Goal: Use online tool/utility: Utilize a website feature to perform a specific function

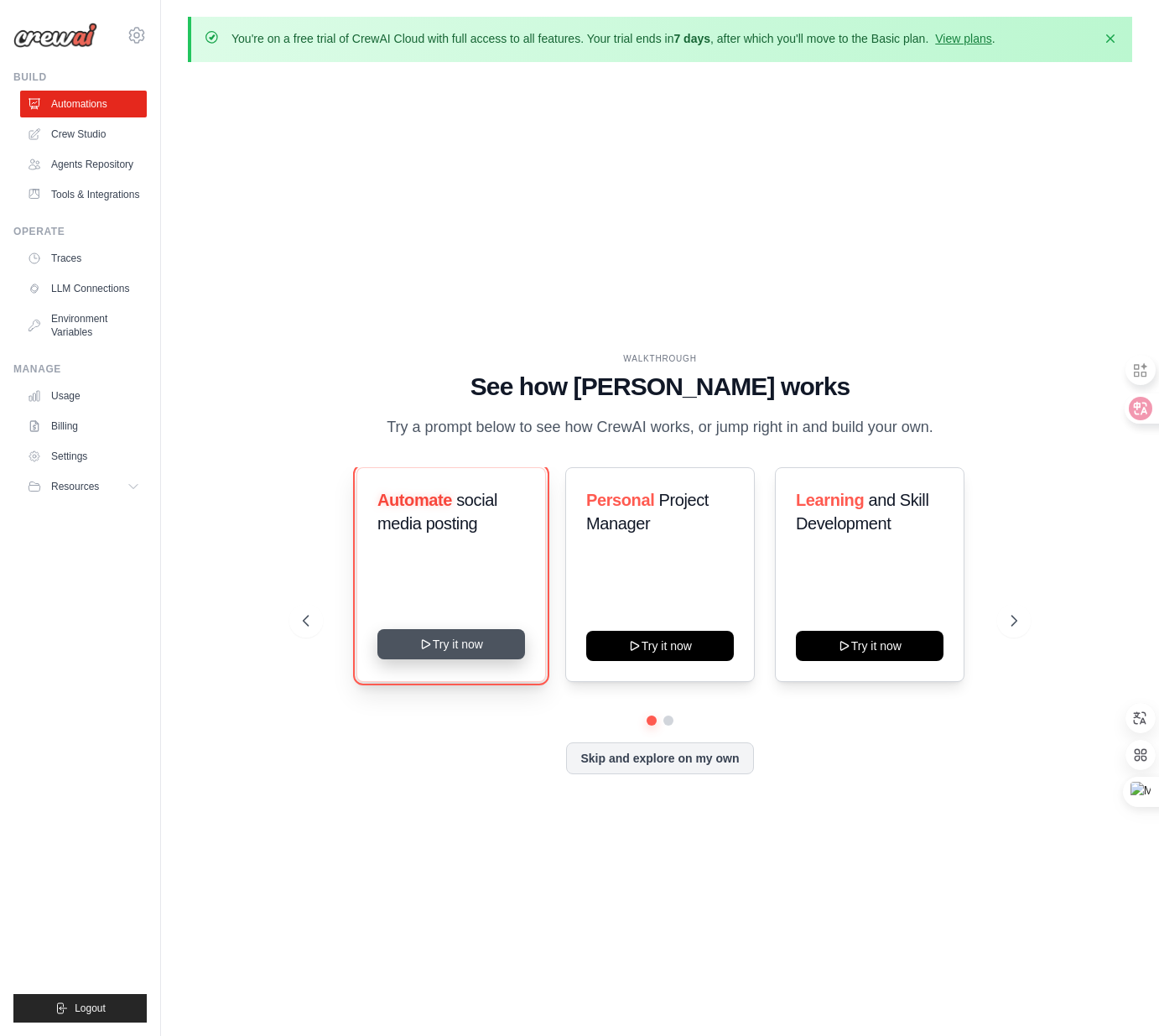
click at [464, 655] on button "Try it now" at bounding box center [451, 644] width 148 height 30
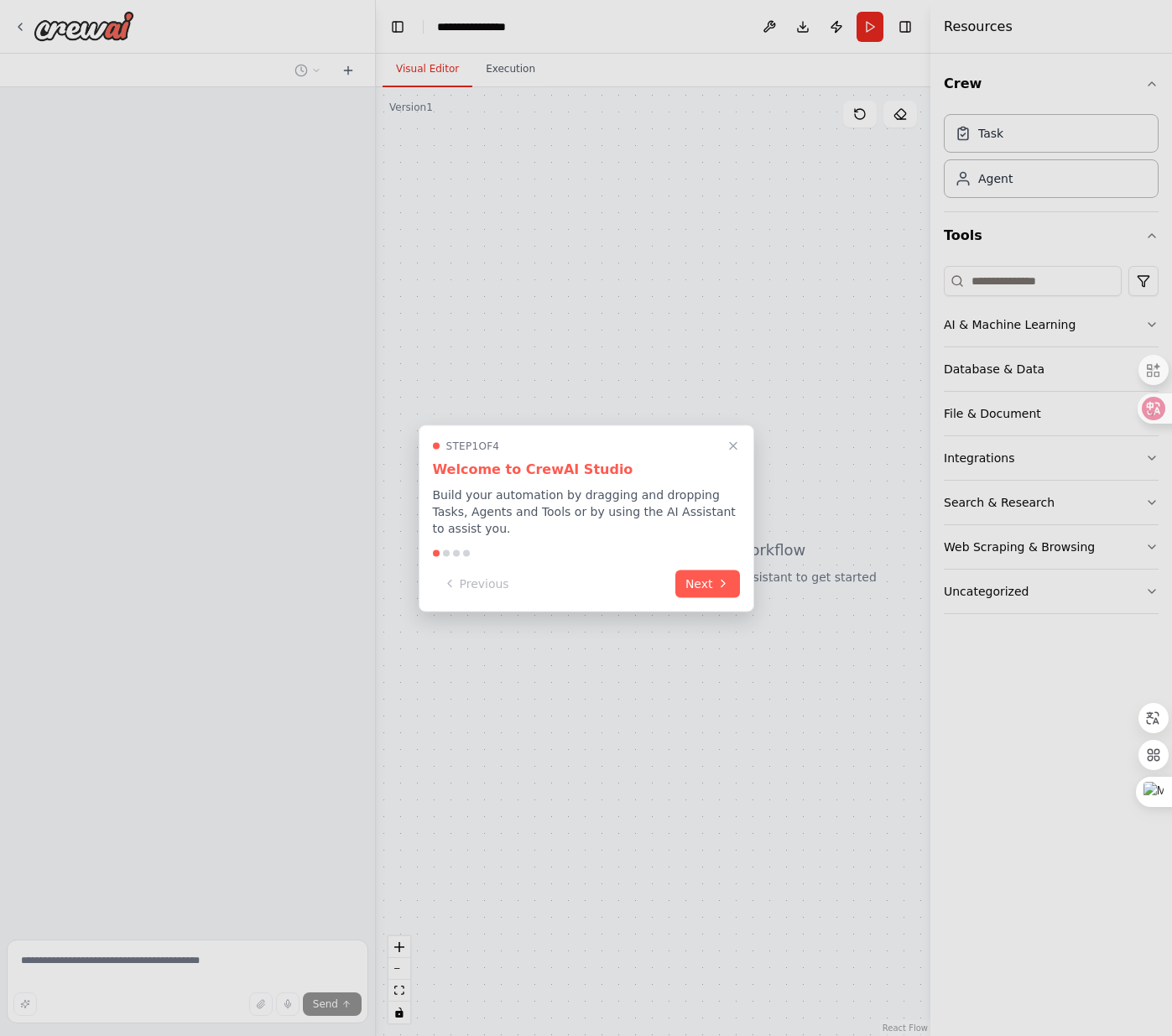
click at [721, 584] on icon at bounding box center [722, 584] width 13 height 13
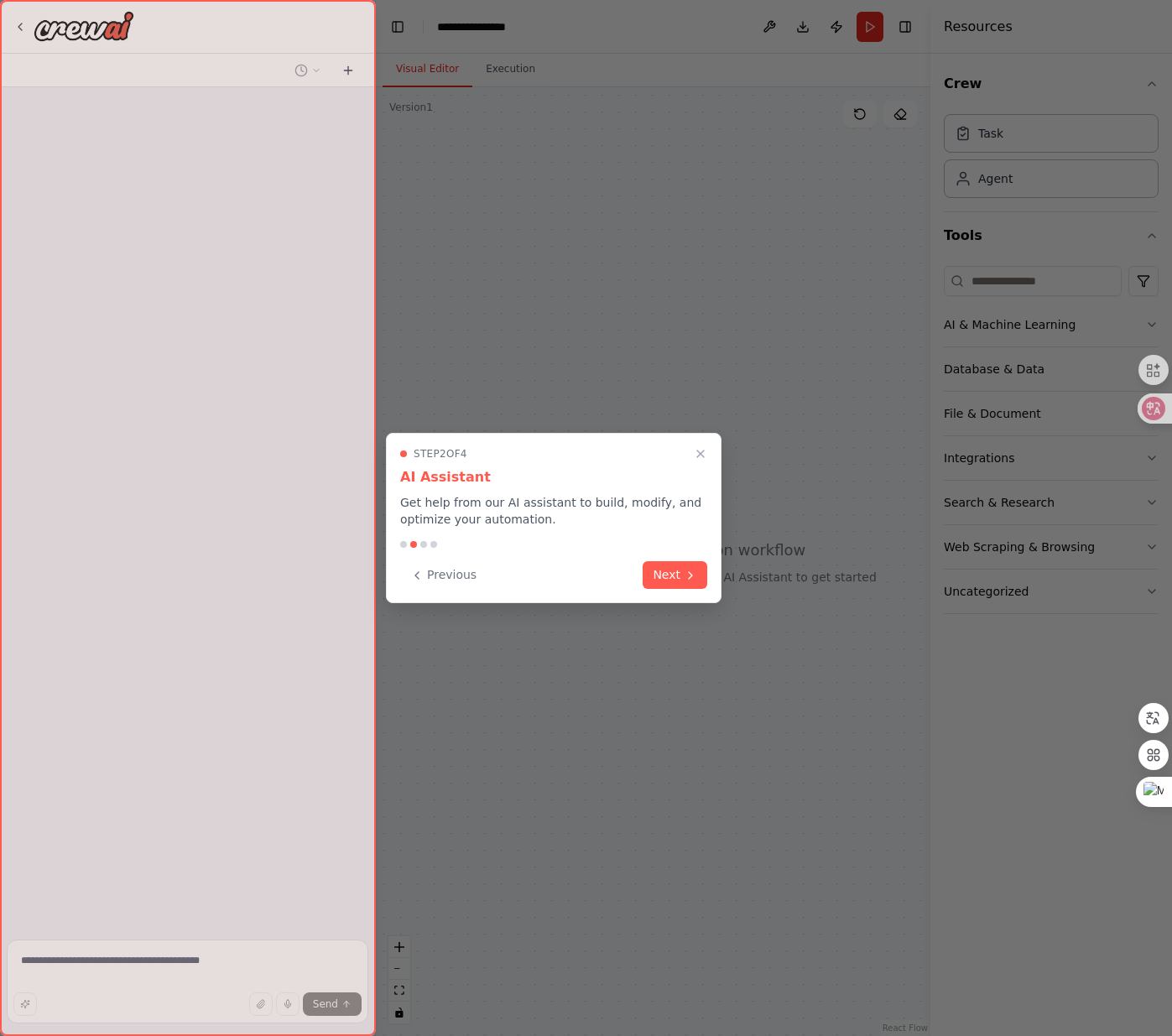
click at [731, 586] on div at bounding box center [586, 518] width 1172 height 1036
click at [696, 588] on button "Next" at bounding box center [675, 575] width 64 height 28
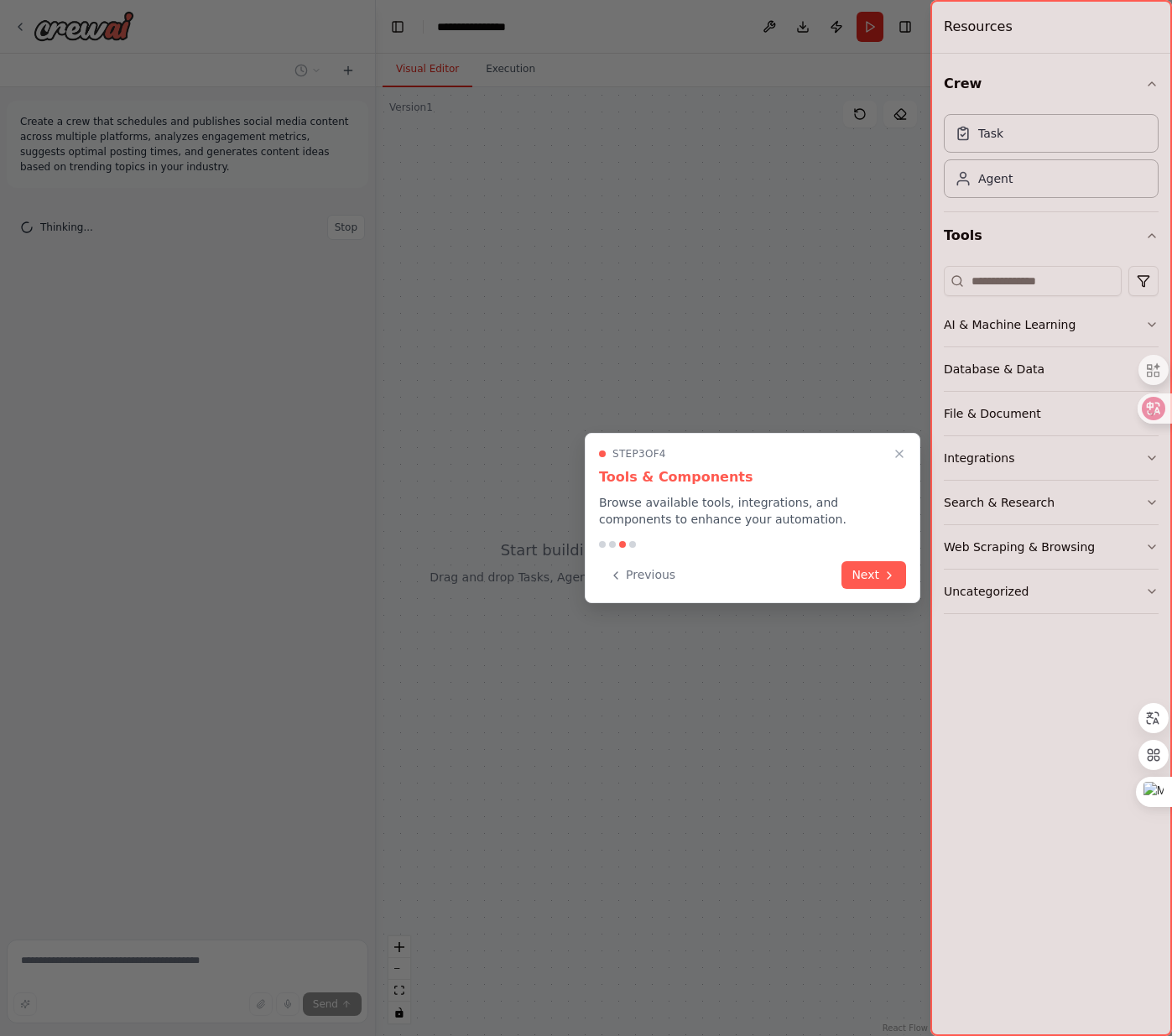
click at [694, 579] on div "Previous Next" at bounding box center [753, 575] width 307 height 28
click at [877, 581] on button "Next" at bounding box center [873, 573] width 64 height 28
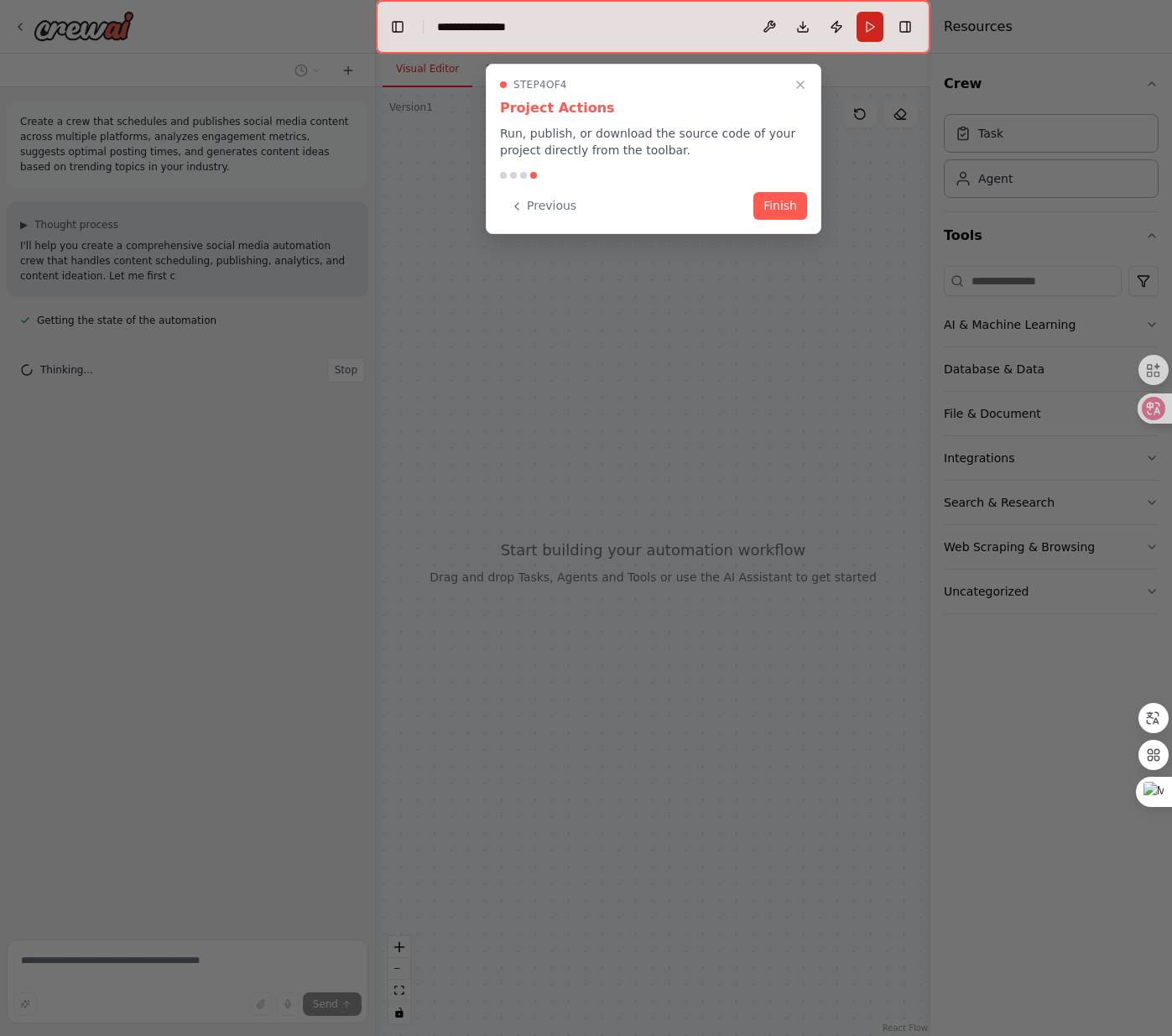
click at [791, 215] on button "Finish" at bounding box center [780, 206] width 54 height 28
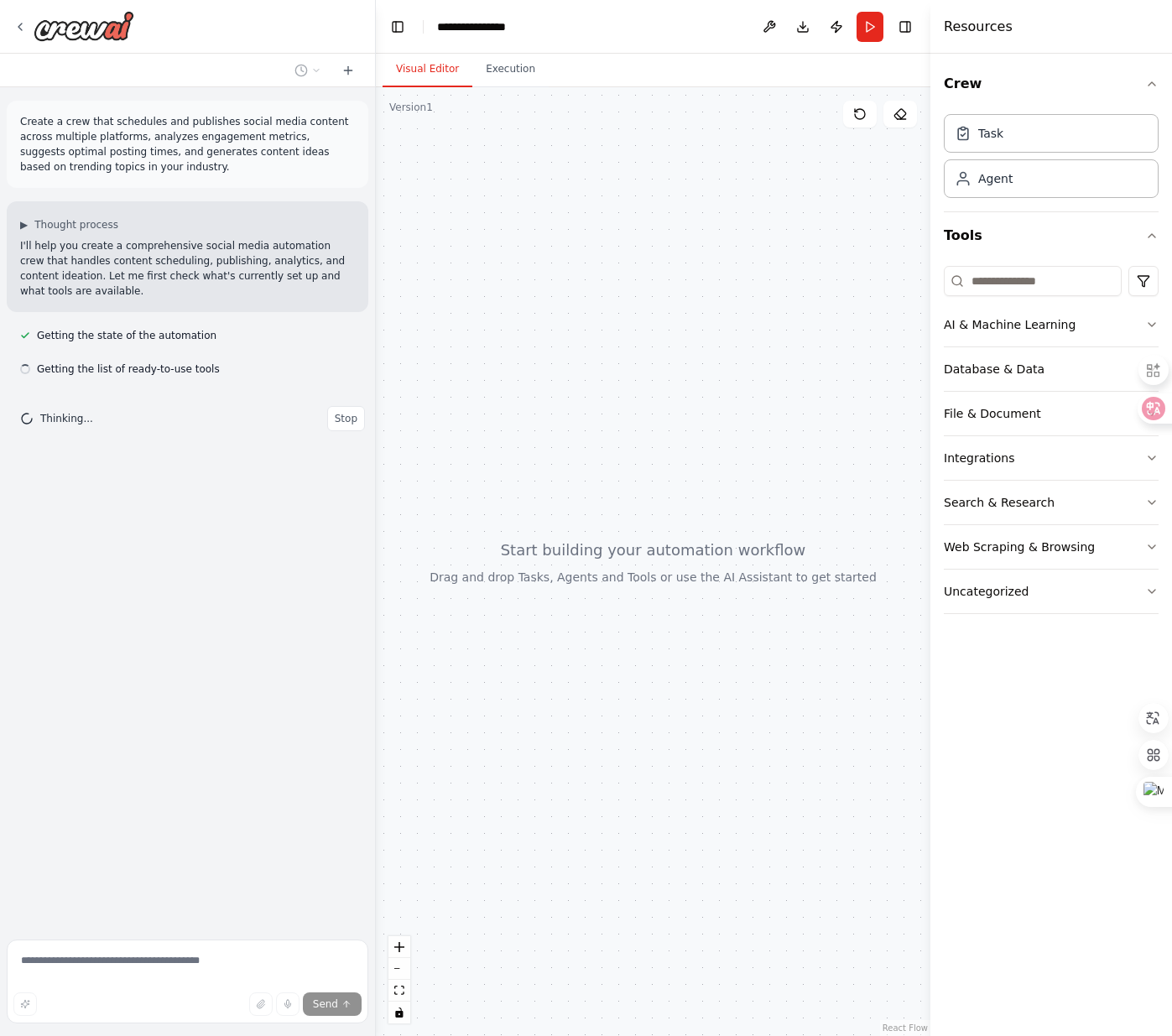
drag, startPoint x: 822, startPoint y: 386, endPoint x: 814, endPoint y: 379, distance: 10.6
click at [821, 384] on div at bounding box center [653, 561] width 555 height 949
drag, startPoint x: 614, startPoint y: 328, endPoint x: 602, endPoint y: 339, distance: 16.3
click at [609, 336] on div at bounding box center [653, 561] width 555 height 949
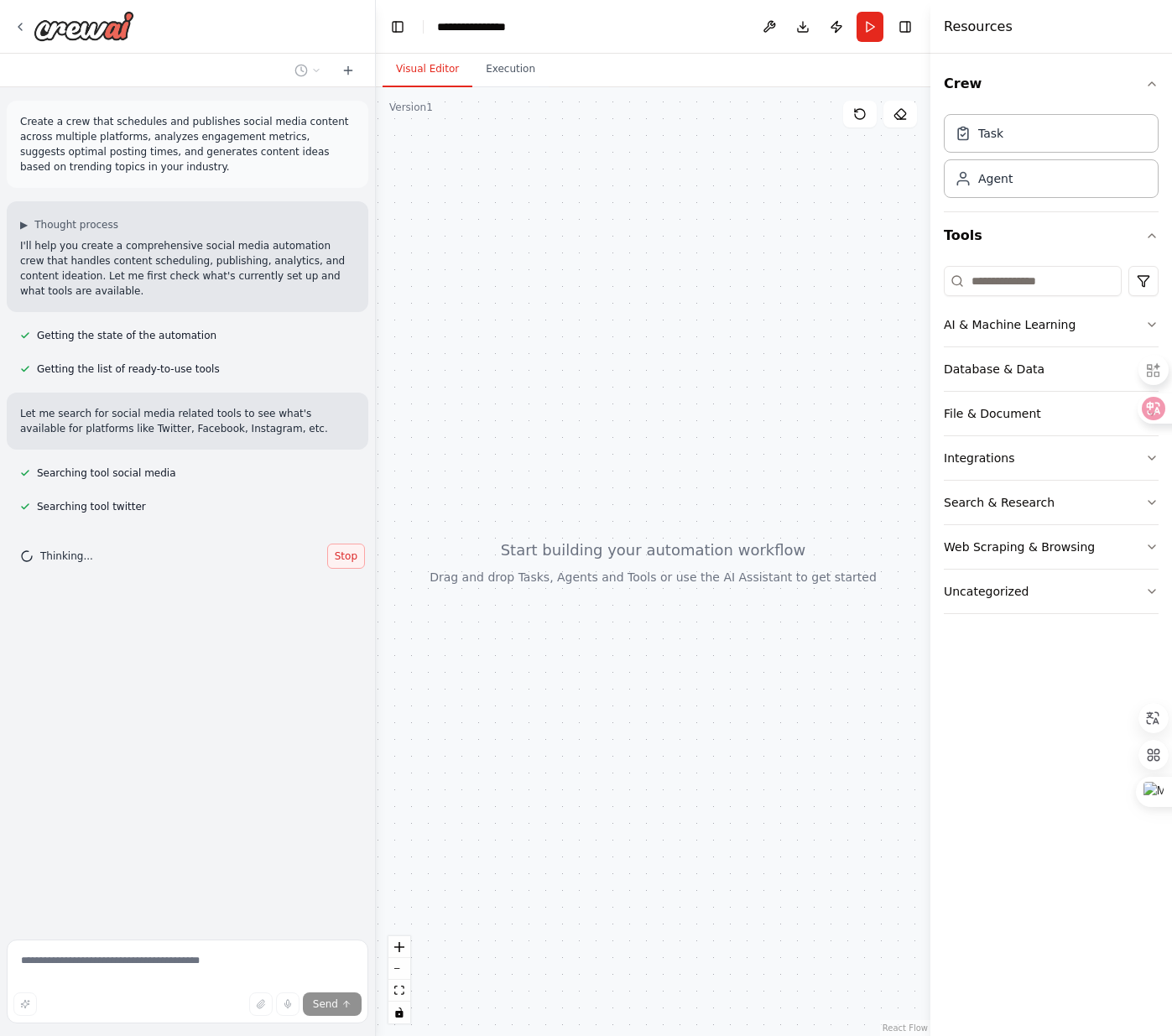
click at [345, 561] on span "Stop" at bounding box center [346, 556] width 23 height 13
type textarea "**********"
